Goal: Task Accomplishment & Management: Use online tool/utility

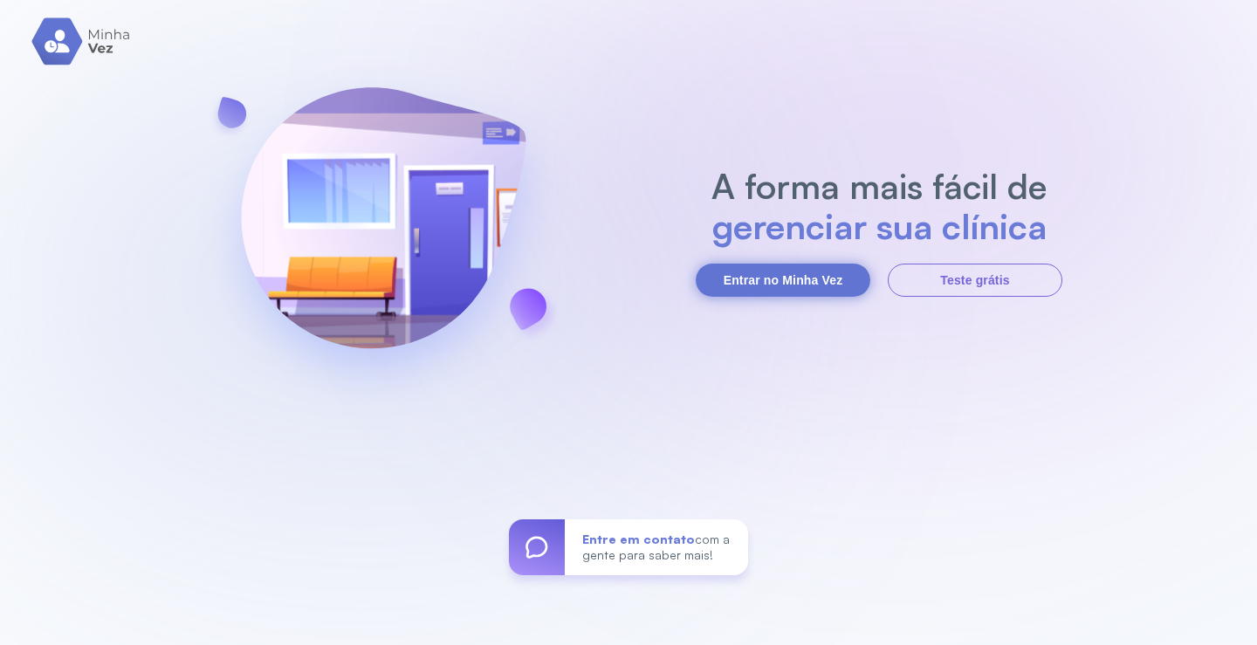
click at [763, 286] on button "Entrar no Minha Vez" at bounding box center [783, 280] width 175 height 33
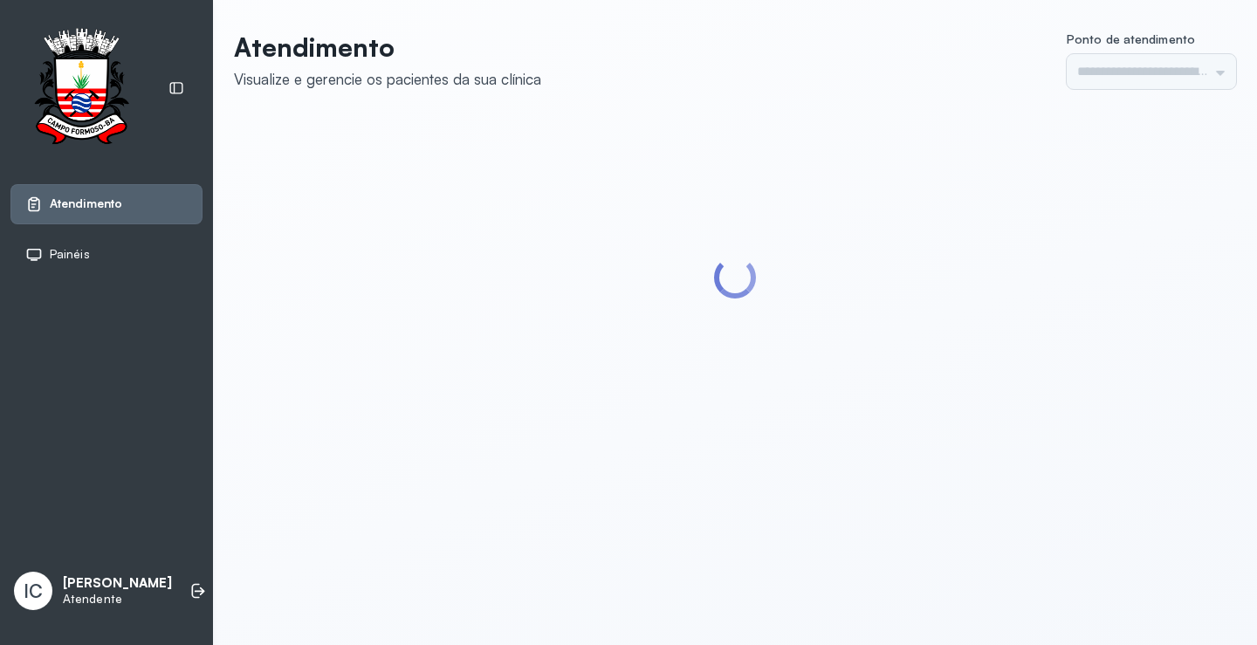
type input "*********"
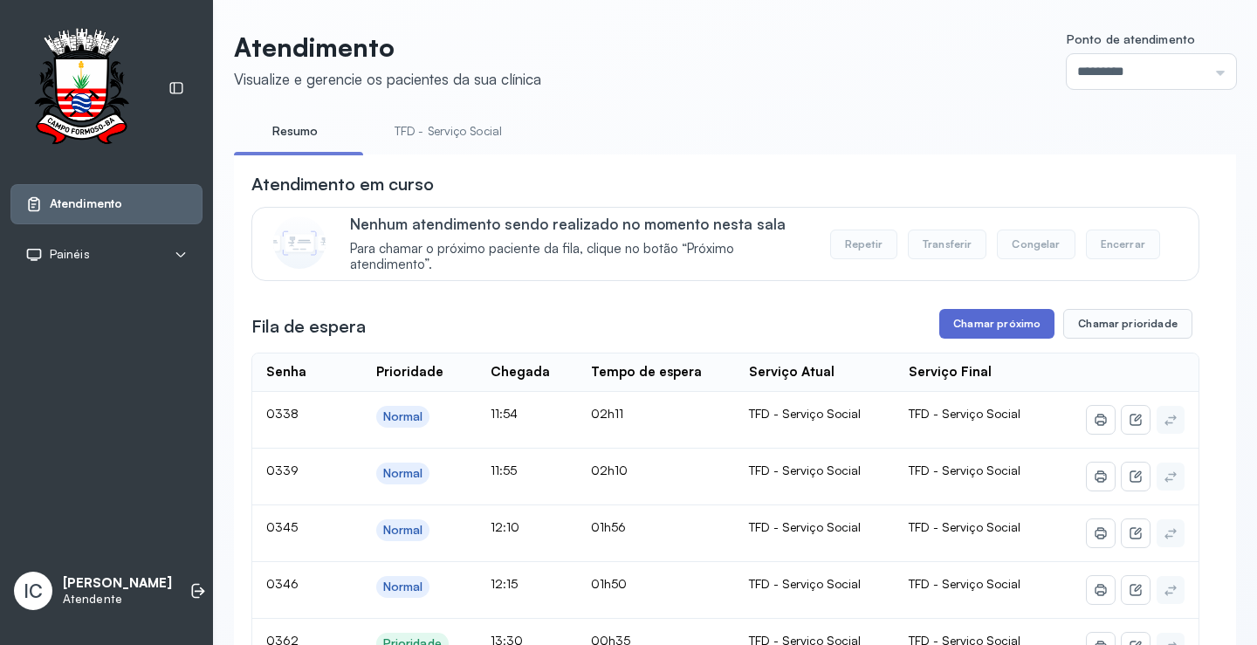
click at [975, 327] on button "Chamar próximo" at bounding box center [996, 324] width 115 height 30
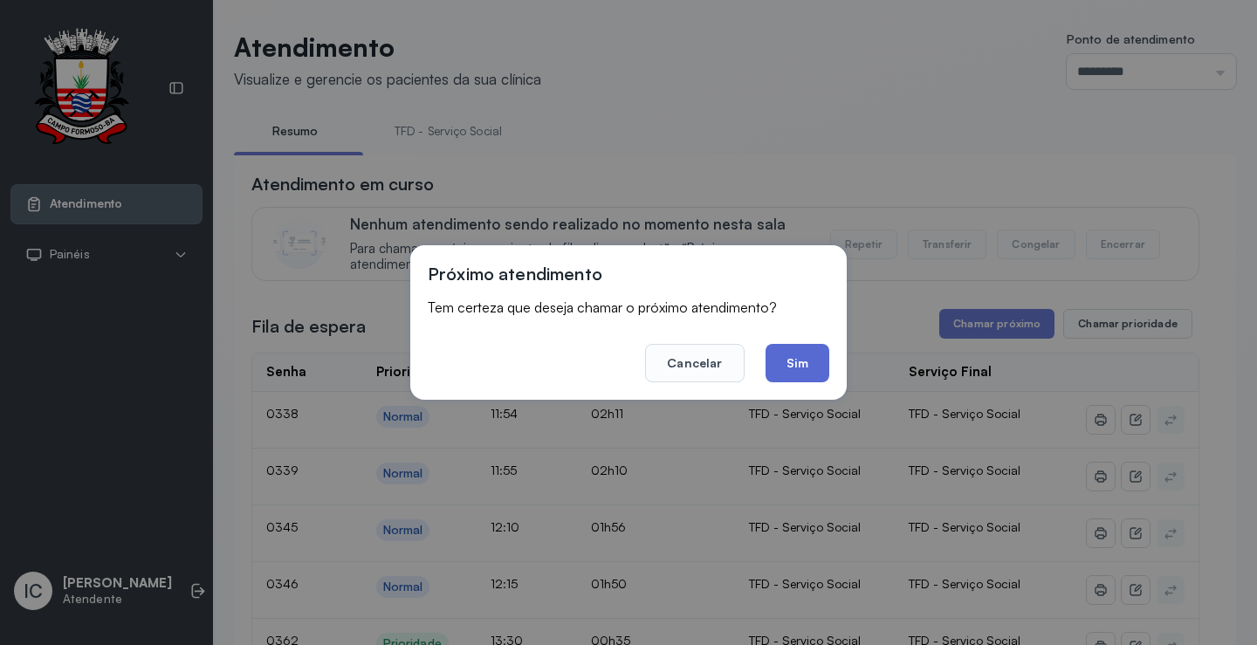
click at [803, 375] on button "Sim" at bounding box center [798, 363] width 64 height 38
